Goal: Find specific page/section: Find specific page/section

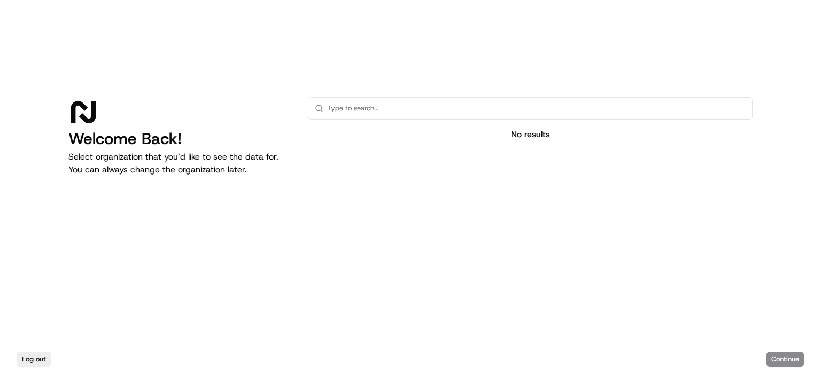
click at [419, 107] on input "text" at bounding box center [536, 108] width 418 height 21
